Goal: Find contact information: Find contact information

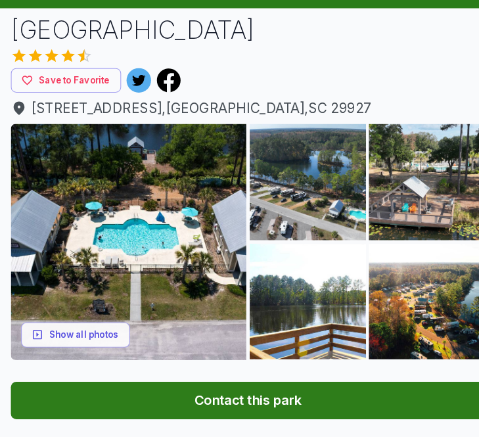
scroll to position [87, 0]
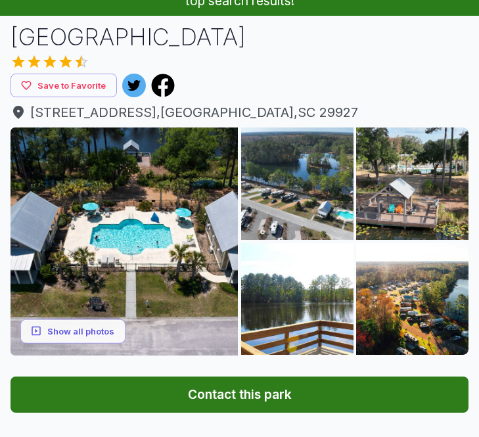
click at [110, 328] on button "Show all photos" at bounding box center [72, 330] width 105 height 24
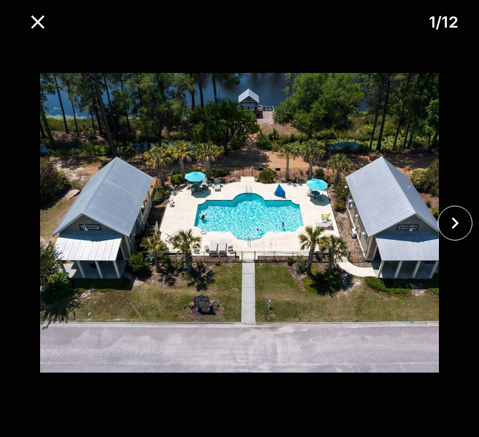
click at [458, 234] on icon "close" at bounding box center [454, 222] width 23 height 23
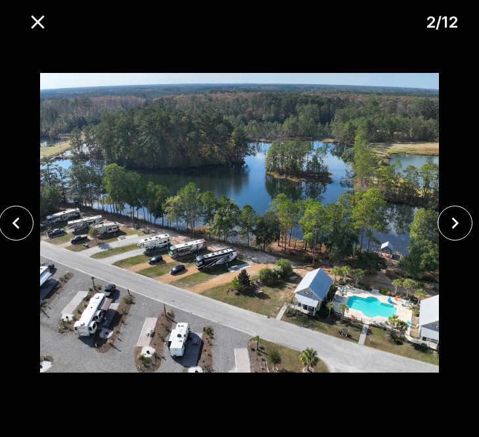
click at [462, 234] on icon "close" at bounding box center [454, 222] width 23 height 23
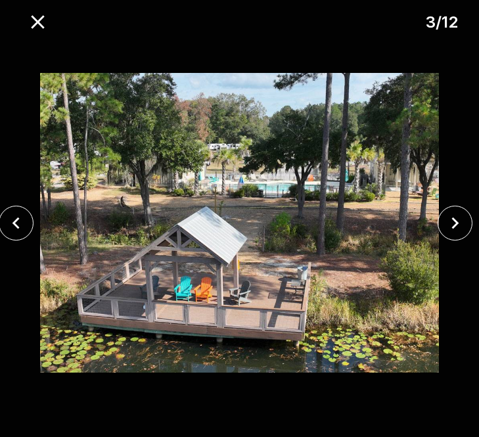
click at [460, 234] on icon "close" at bounding box center [454, 222] width 23 height 23
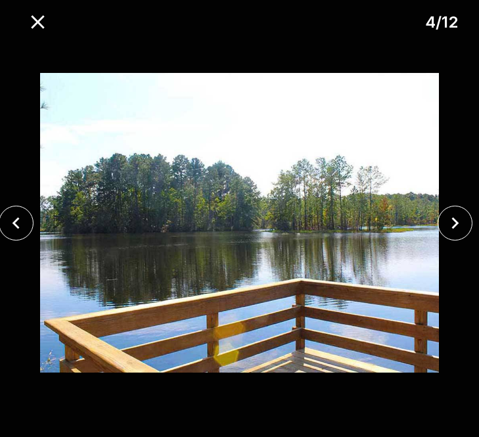
click at [462, 240] on div at bounding box center [459, 223] width 40 height 35
click at [462, 240] on button "close" at bounding box center [454, 223] width 35 height 35
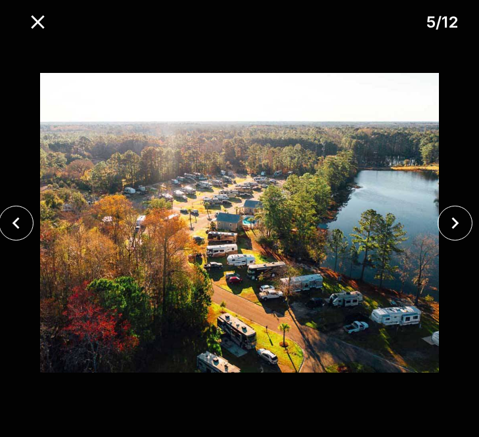
click at [462, 240] on button "close" at bounding box center [454, 223] width 35 height 35
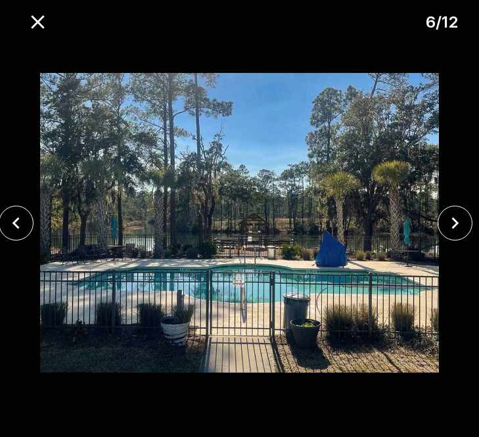
click at [462, 240] on button "close" at bounding box center [454, 223] width 35 height 35
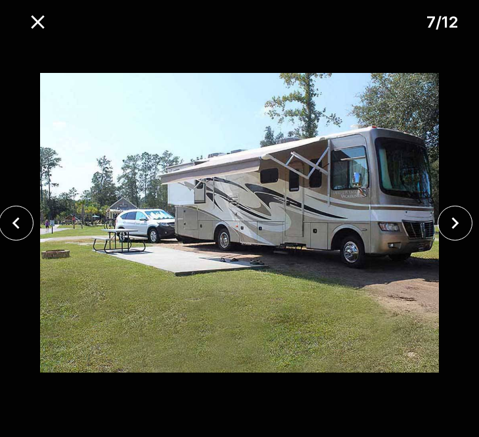
click at [462, 234] on icon "close" at bounding box center [454, 222] width 23 height 23
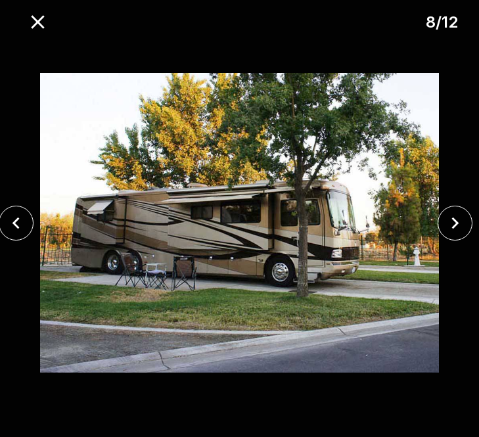
click at [462, 240] on button "close" at bounding box center [454, 223] width 35 height 35
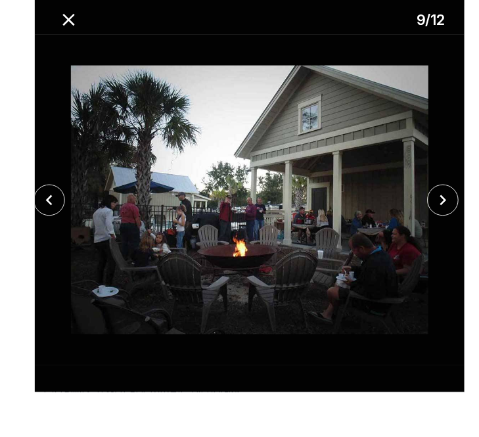
scroll to position [131, 3]
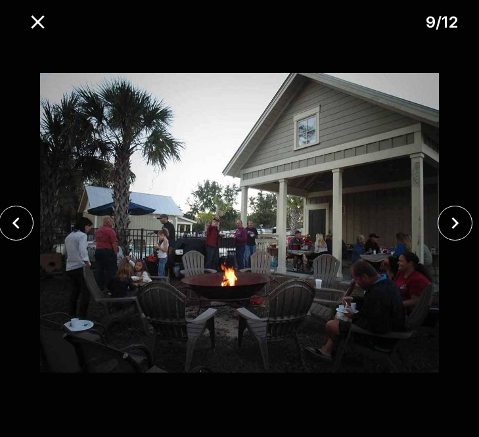
click at [458, 229] on icon "close" at bounding box center [455, 223] width 7 height 12
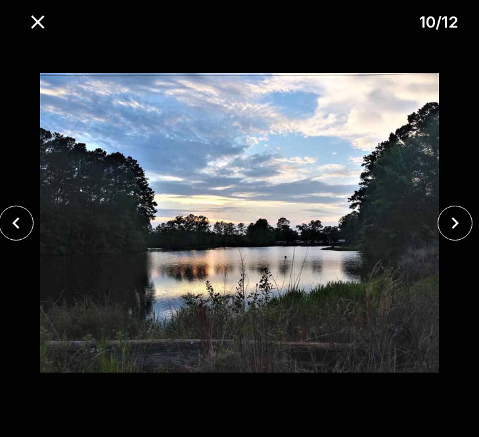
click at [457, 234] on icon "close" at bounding box center [454, 222] width 23 height 23
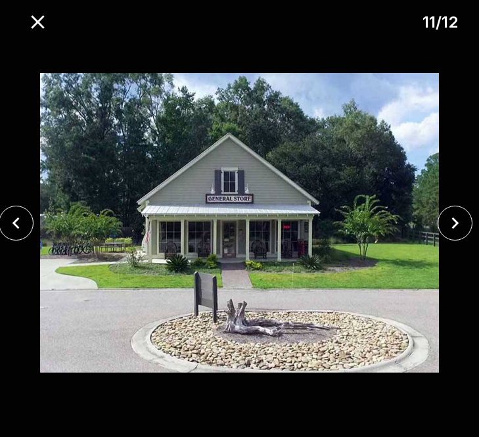
click at [462, 234] on icon "close" at bounding box center [454, 222] width 23 height 23
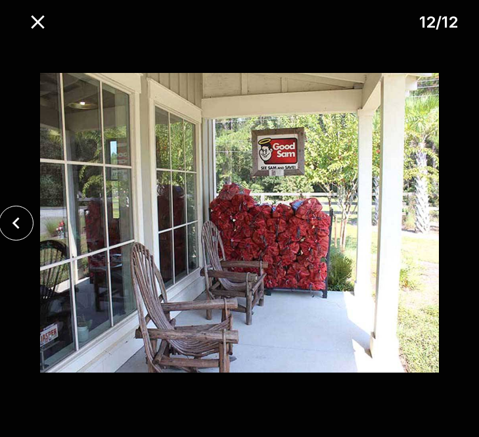
click at [462, 240] on div at bounding box center [239, 223] width 479 height 368
click at [47, 11] on icon "close" at bounding box center [37, 22] width 23 height 23
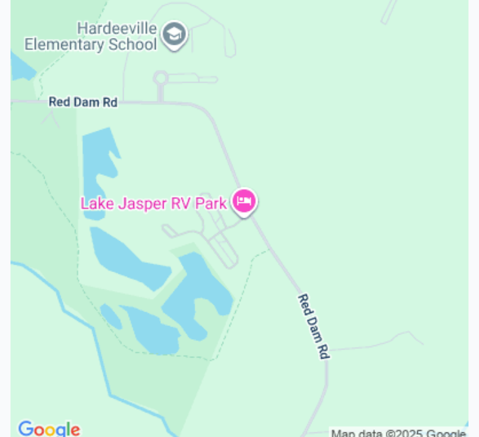
scroll to position [2654, 0]
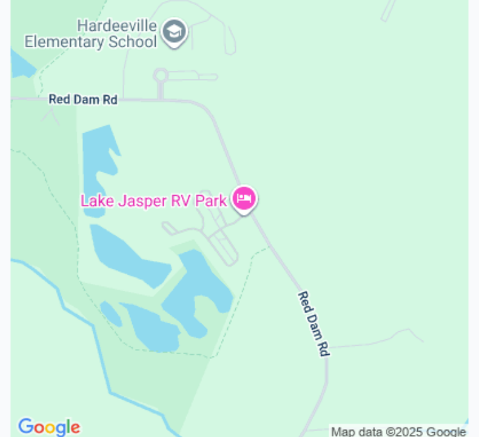
click at [443, 288] on img at bounding box center [240, 212] width 458 height 458
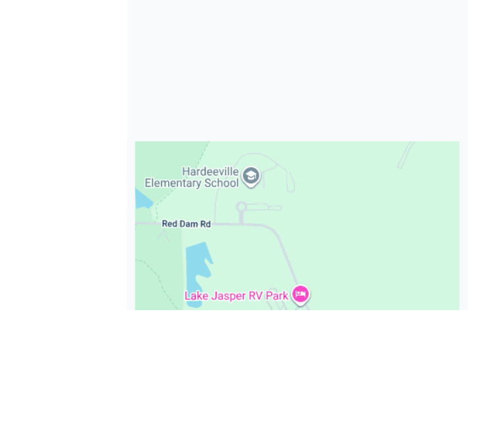
scroll to position [2664, 16]
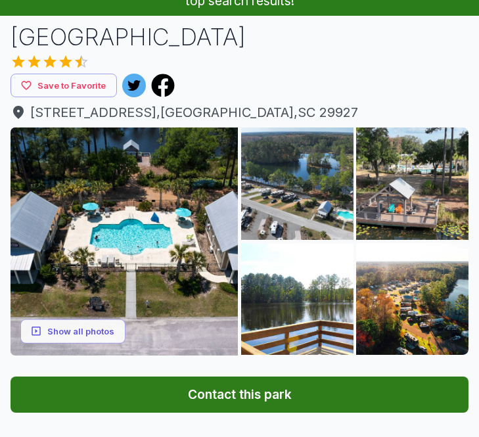
scroll to position [87, 0]
click at [353, 399] on button "Contact this park" at bounding box center [240, 394] width 458 height 37
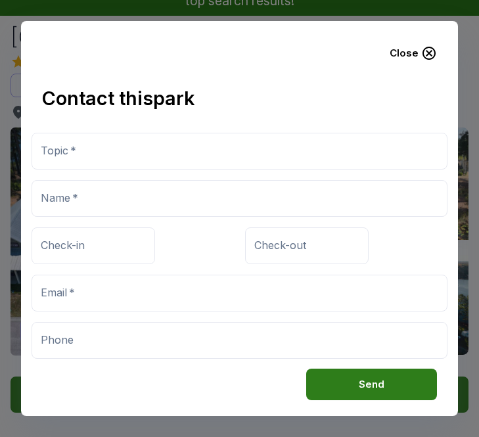
click at [420, 49] on button "Close" at bounding box center [413, 53] width 68 height 33
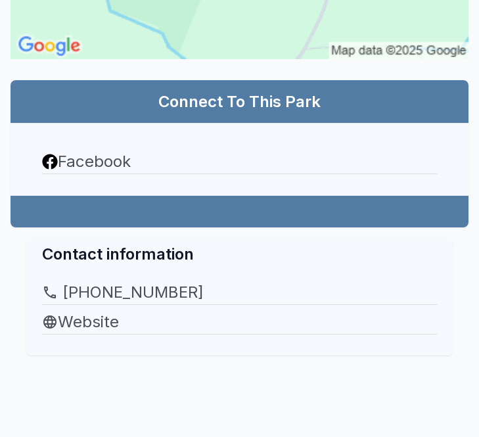
scroll to position [3037, 0]
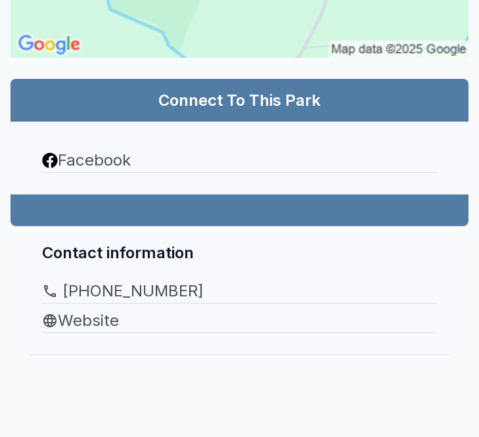
click at [102, 309] on link "Website" at bounding box center [239, 321] width 395 height 24
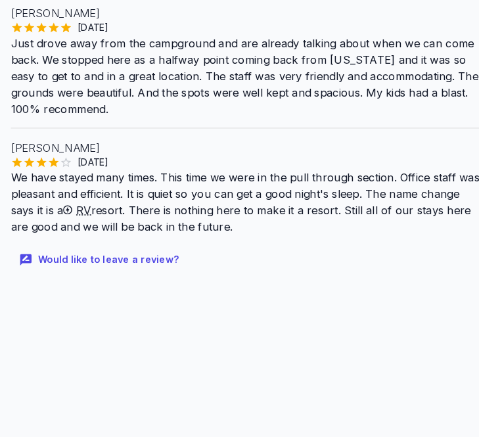
scroll to position [2170, 0]
